Goal: Task Accomplishment & Management: Complete application form

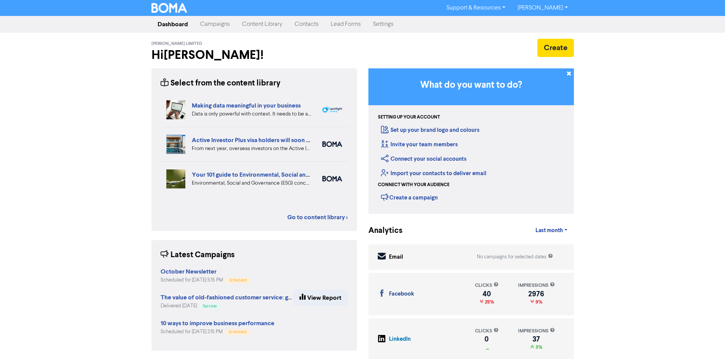
click at [304, 19] on link "Contacts" at bounding box center [306, 24] width 36 height 15
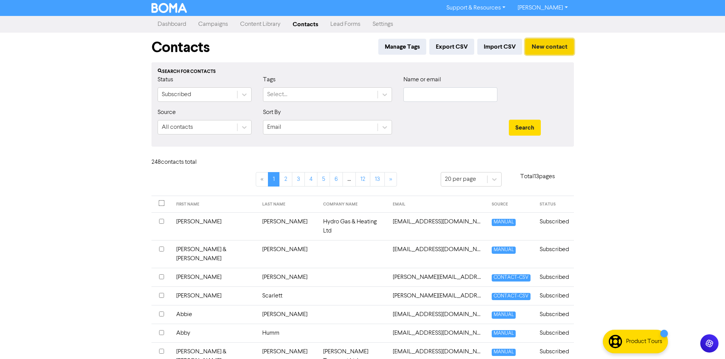
click at [535, 49] on button "New contact" at bounding box center [549, 47] width 49 height 16
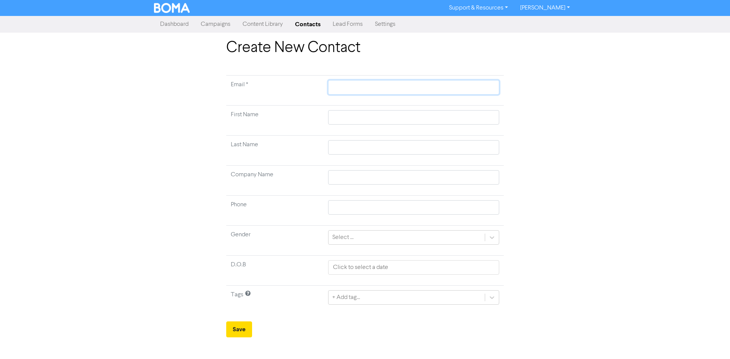
click at [370, 83] on input "text" at bounding box center [413, 87] width 171 height 14
paste input "[EMAIL_ADDRESS][DOMAIN_NAME]"
type input "[EMAIL_ADDRESS][DOMAIN_NAME]"
type input "D"
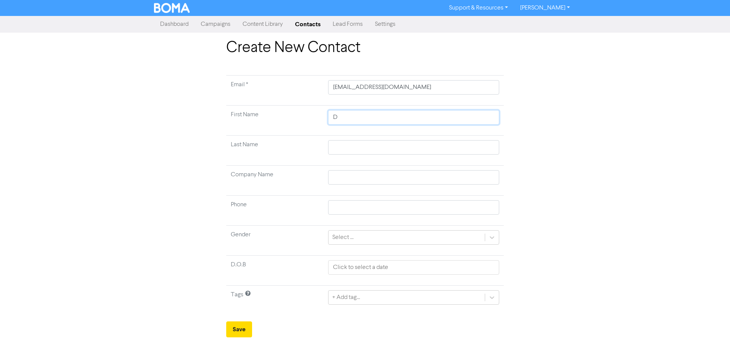
type input "Da"
type input "[PERSON_NAME]"
type input "Danie"
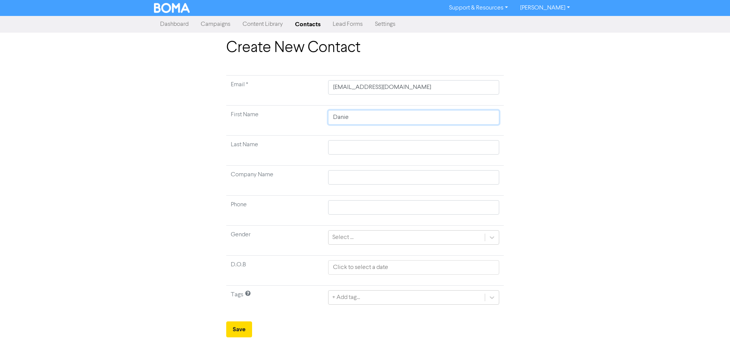
type input "[PERSON_NAME]"
type input "Danie Tip"
type input "[PERSON_NAME]"
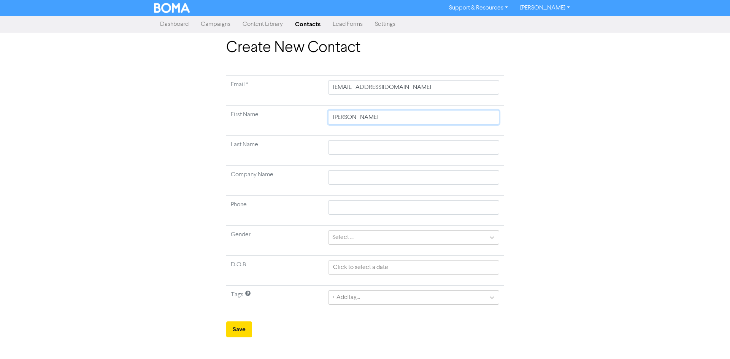
type input "[PERSON_NAME]"
type input "[PERSON_NAME] &"
type input "K"
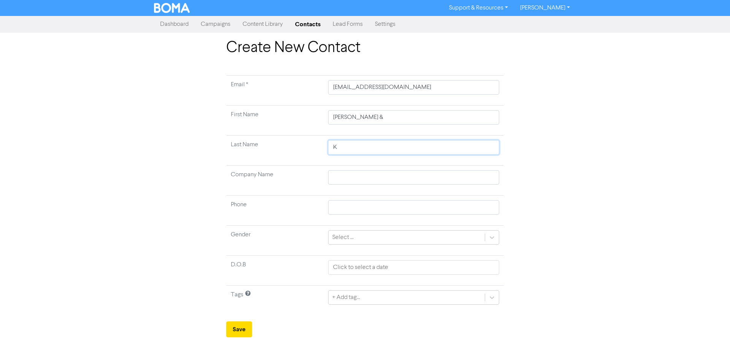
type input "Ka"
type input "[PERSON_NAME]"
type input "Kayla"
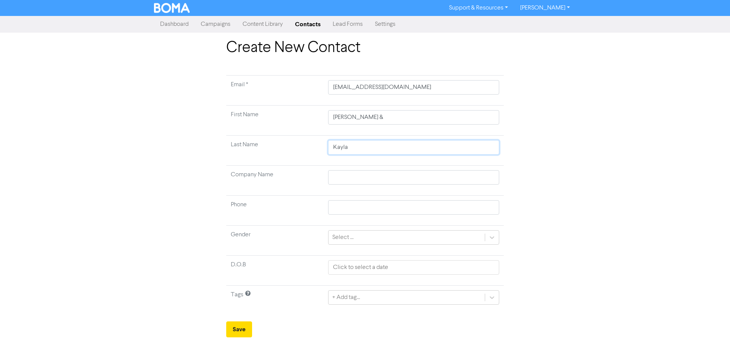
type input "[PERSON_NAME]"
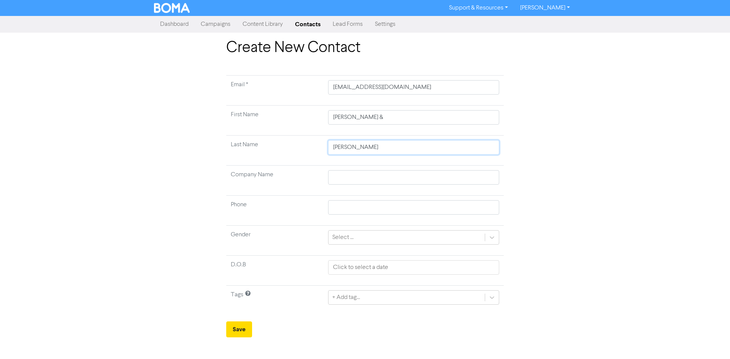
type input "[PERSON_NAME]"
type input "S"
type input "So"
type input "Sou"
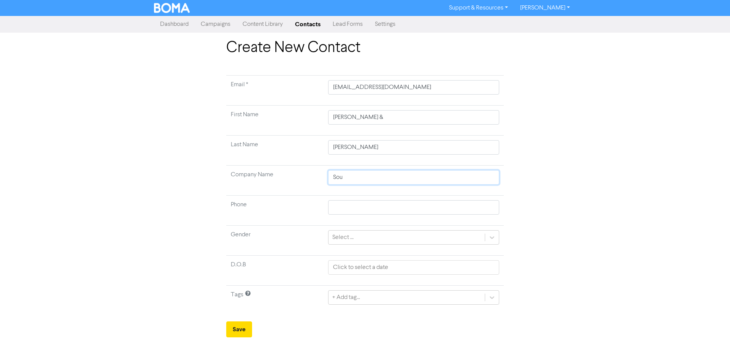
type input "Sout"
type input "South"
type input "Southe"
type input "[PERSON_NAME]"
type input "Southern"
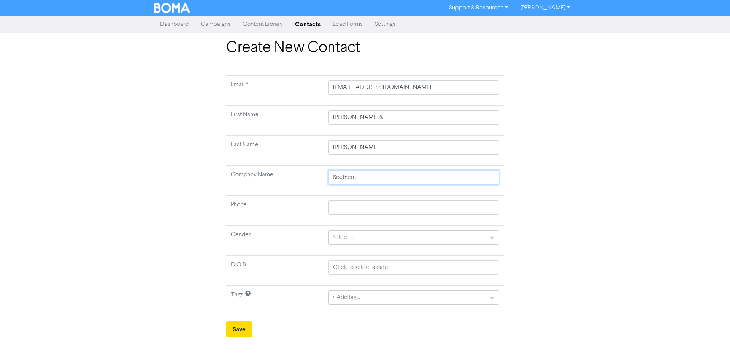
type input "Southern"
type input "Southern E"
type input "Southern En"
type input "Southern Env"
type input "Southern Envi"
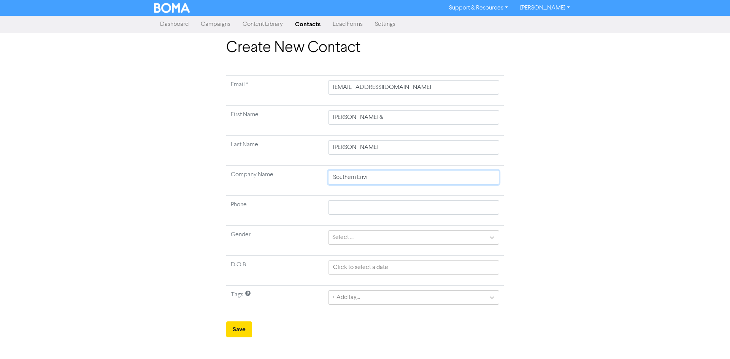
type input "Southern Envir"
type input "Southern Enviro"
type input "Southern Environ"
type input "Southern Environm"
type input "Southern Environme"
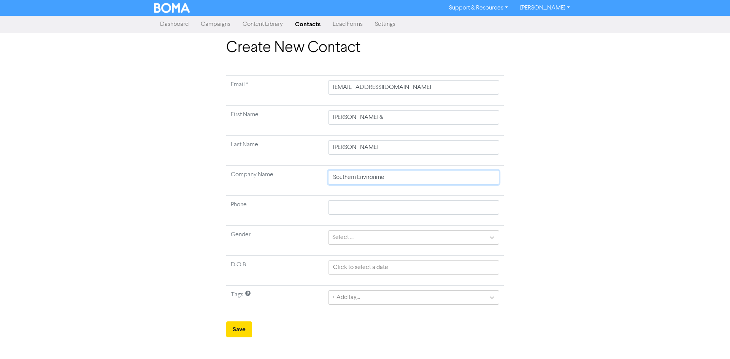
type input "Southern Environmen"
type input "Southern Environment"
type input "Southern Environmenta"
type input "Southern Environmental"
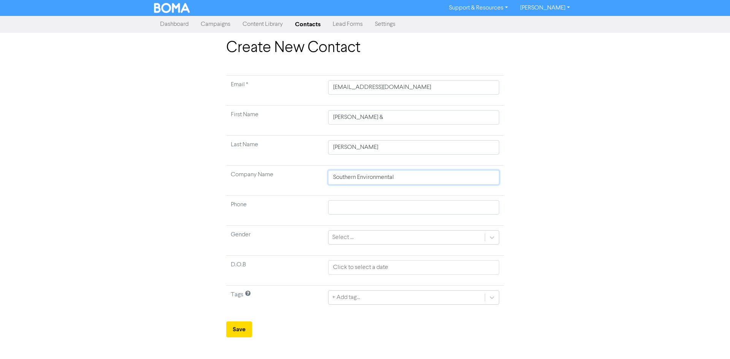
type input "Southern Environmental &"
type input "Southern Environmental & L"
type input "Southern Environmental & La"
type input "Southern Environmental & Lan"
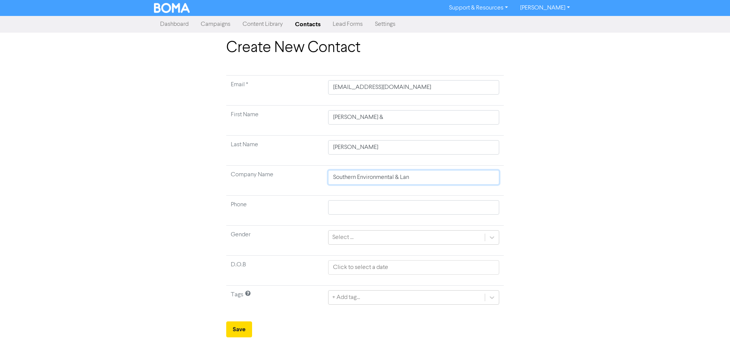
type input "Southern Environmental & Land"
type input "Southern Environmental & Landc"
type input "Southern Environmental & Landca"
type input "Southern Environmental & Landcar"
type input "Southern Environmental & Landcare"
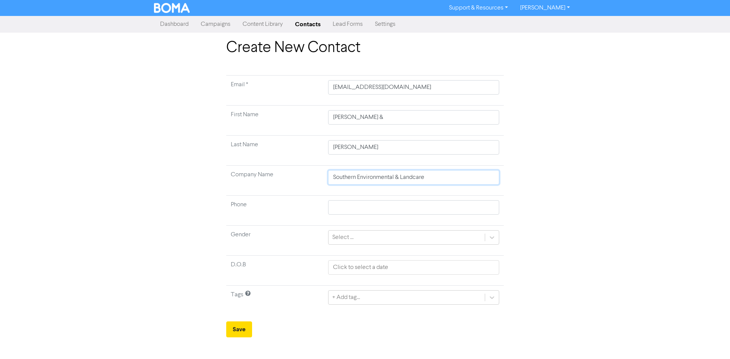
type input "Southern Environmental & Landcare"
type input "Southern Environmental & Landcare L"
type input "Southern Environmental & Landcare Lt"
type input "Southern Environmental & Landcare Ltd"
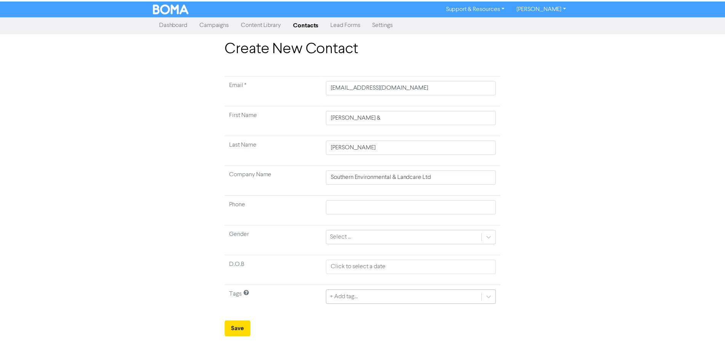
scroll to position [58, 0]
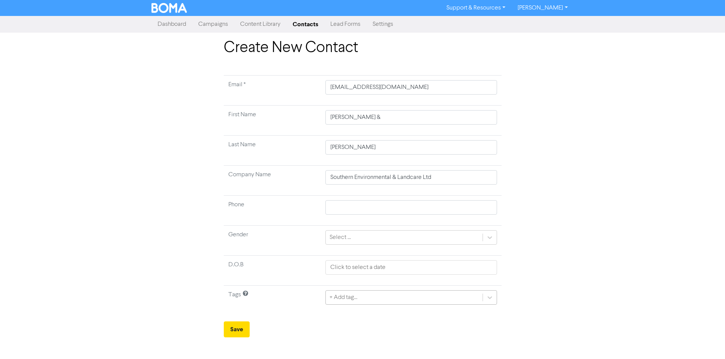
click at [374, 296] on div "+ Add tag..." at bounding box center [410, 298] width 171 height 14
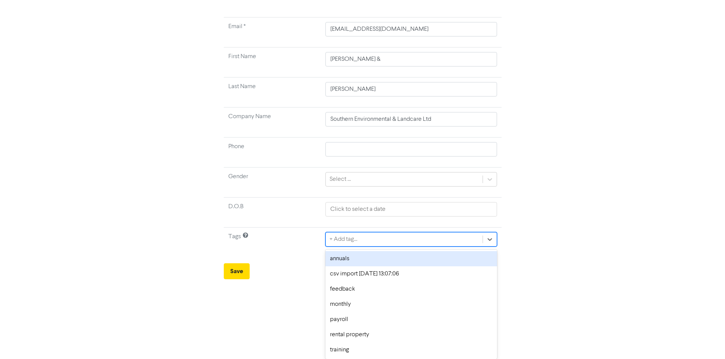
click at [360, 259] on div "annuals" at bounding box center [410, 258] width 171 height 15
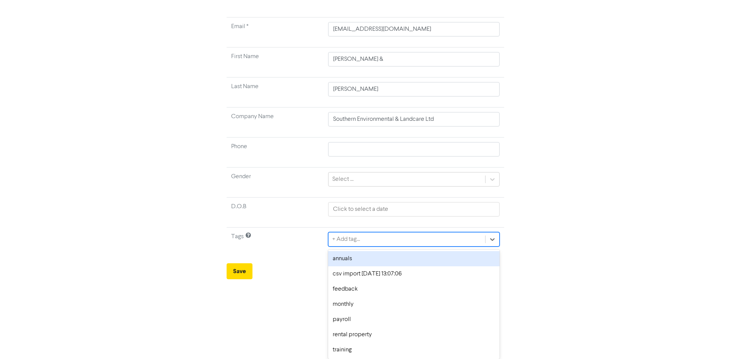
scroll to position [0, 0]
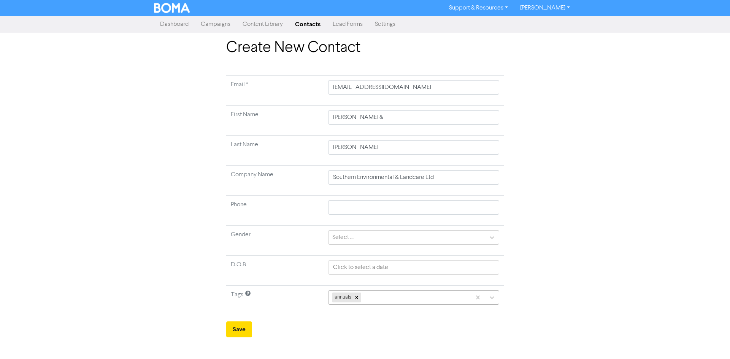
click at [380, 293] on div "annuals" at bounding box center [413, 298] width 171 height 14
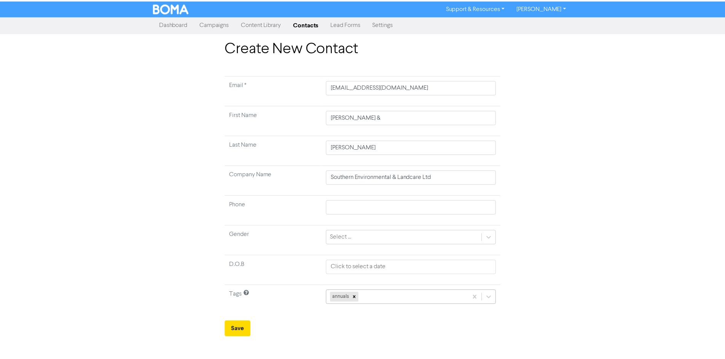
scroll to position [43, 0]
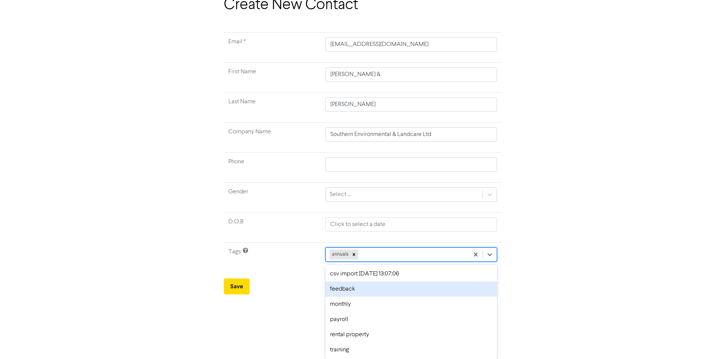
click at [366, 294] on div "feedback" at bounding box center [410, 289] width 171 height 15
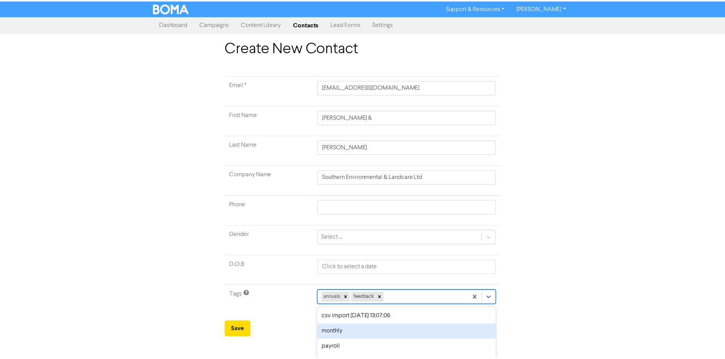
scroll to position [28, 0]
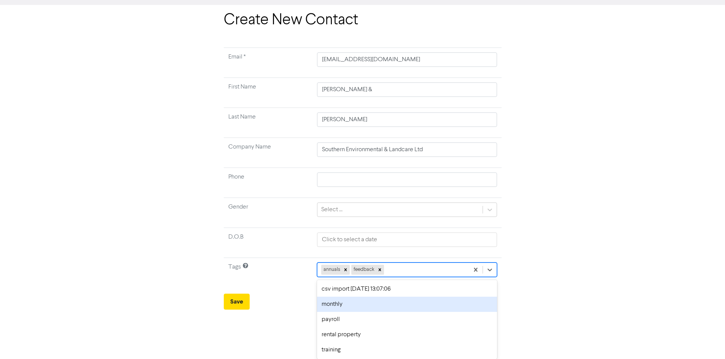
click at [399, 277] on div "option monthly focused, 4 of 7. 5 results available. Use Up and Down to choose …" at bounding box center [407, 270] width 180 height 14
click at [360, 306] on div "monthly" at bounding box center [407, 304] width 180 height 15
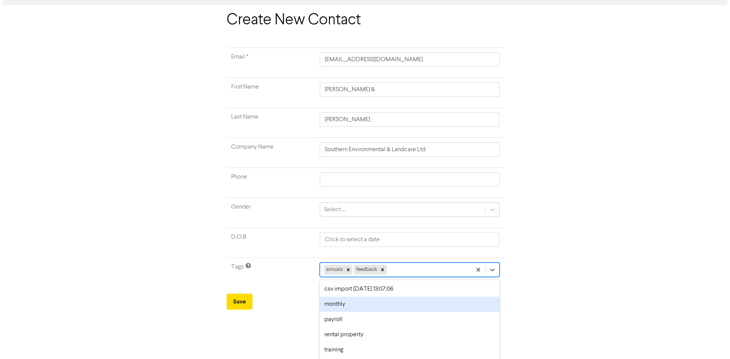
scroll to position [0, 0]
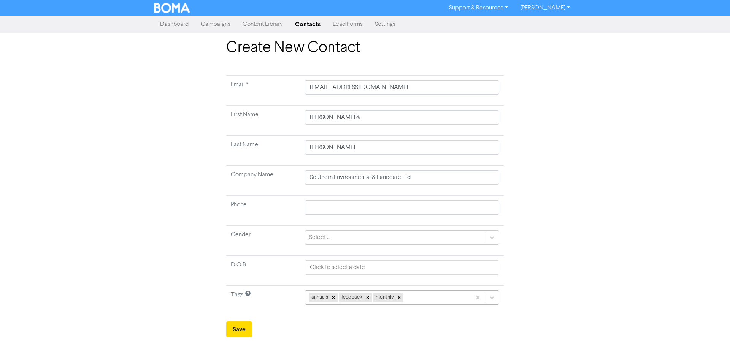
click at [410, 297] on div "annuals feedback monthly" at bounding box center [402, 298] width 194 height 14
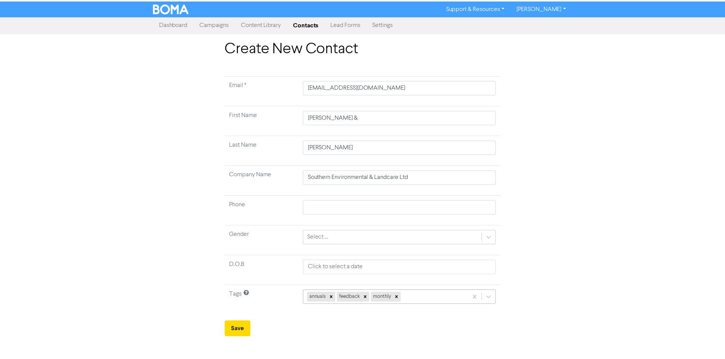
scroll to position [13, 0]
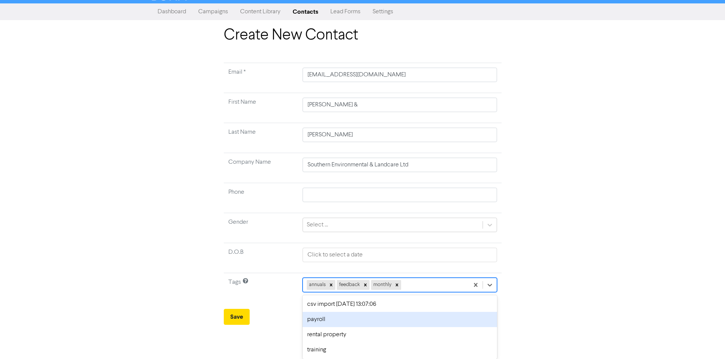
click at [365, 315] on div "payroll" at bounding box center [399, 319] width 194 height 15
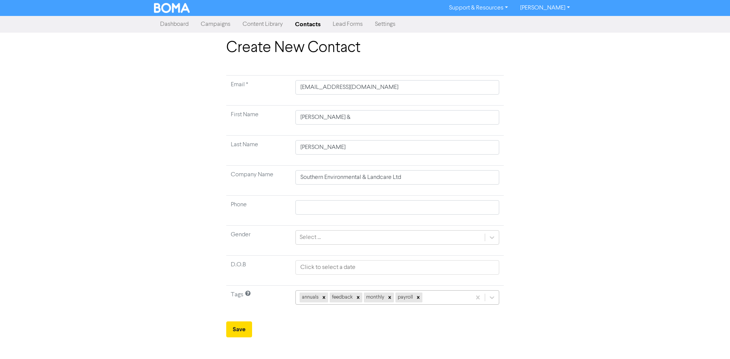
click at [428, 298] on div "annuals feedback monthly payroll" at bounding box center [383, 298] width 175 height 14
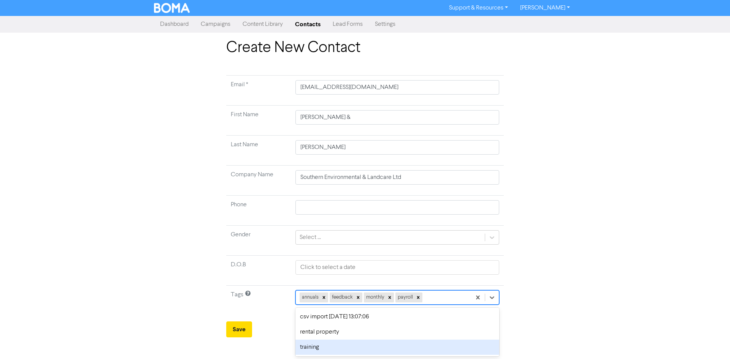
click at [340, 347] on div "training" at bounding box center [398, 347] width 204 height 15
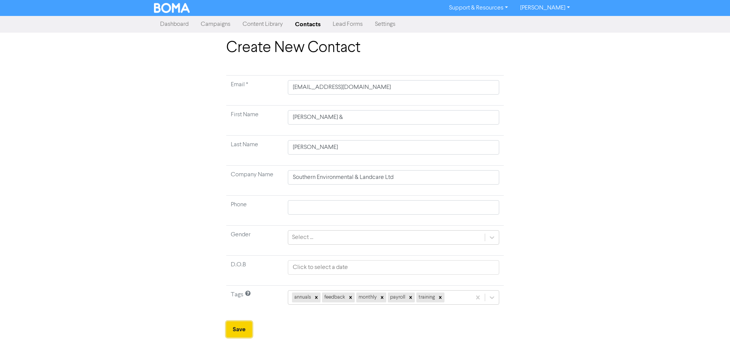
click at [245, 328] on button "Save" at bounding box center [239, 330] width 26 height 16
